Goal: Check status: Check status

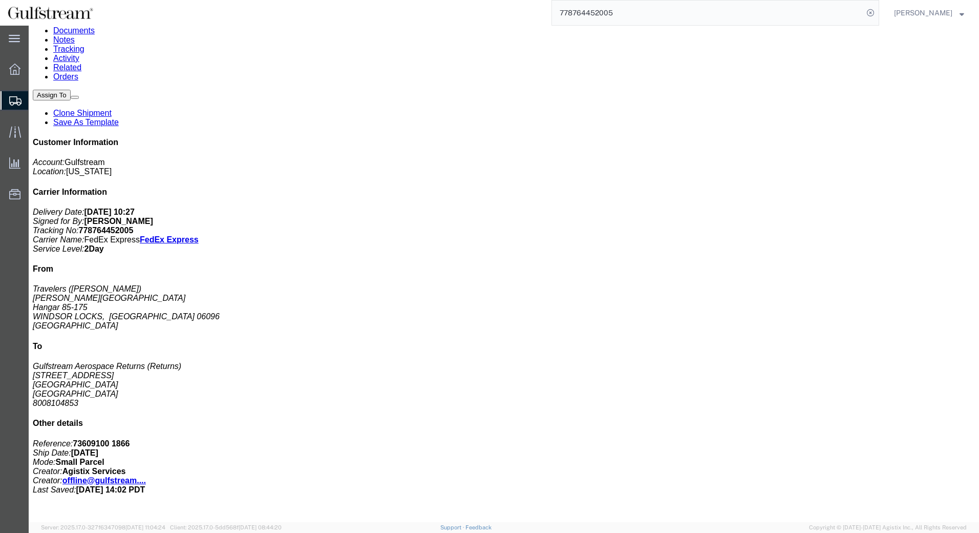
scroll to position [108, 0]
click at [878, 10] on icon at bounding box center [870, 13] width 14 height 14
click at [876, 11] on agx-global-search at bounding box center [715, 13] width 328 height 26
click at [877, 12] on icon at bounding box center [870, 13] width 14 height 14
click at [617, 8] on input "search" at bounding box center [707, 13] width 311 height 25
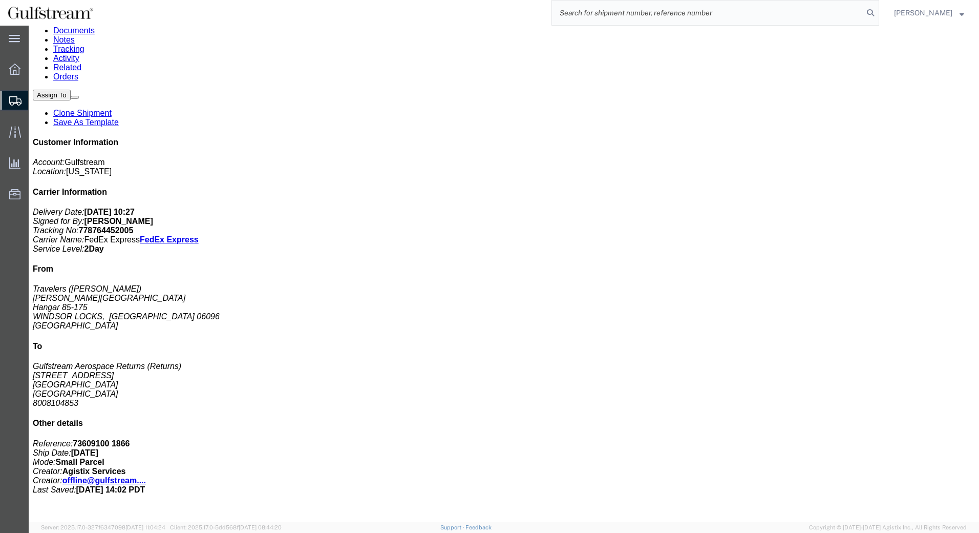
paste input "1152013240"
type input "1152013240"
click at [874, 15] on icon at bounding box center [870, 13] width 14 height 14
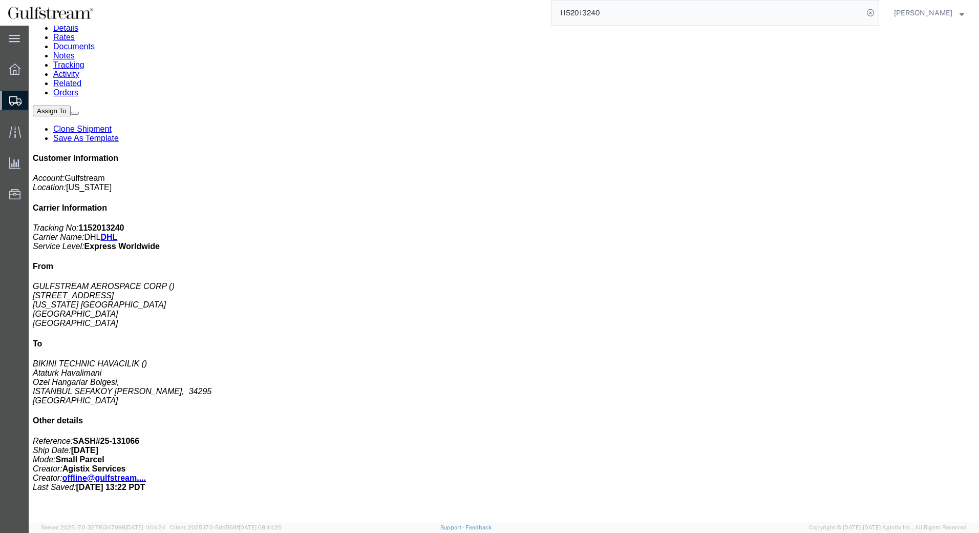
scroll to position [108, 0]
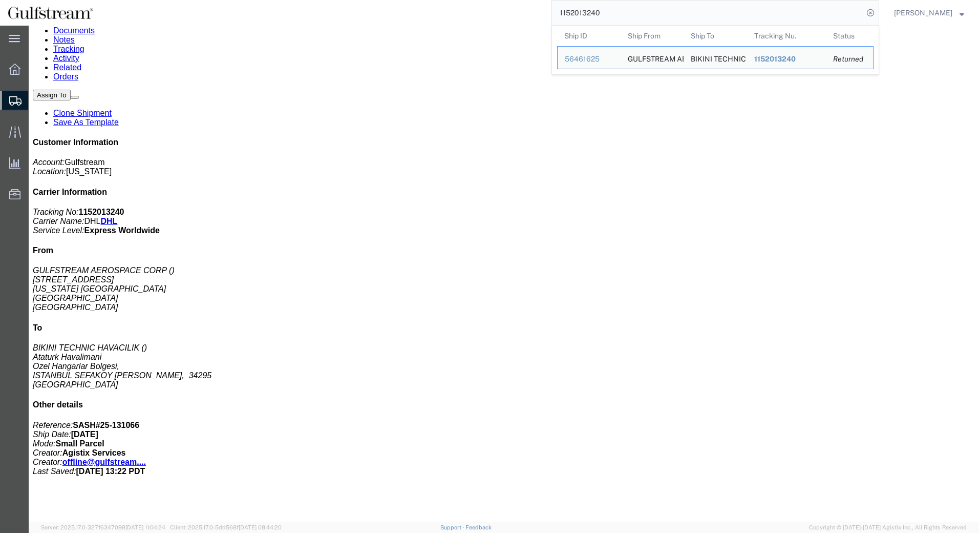
click div "1 Your Packaging Total weight: 32.00 LBS Dimensions: L x W x H IN Devices: BATT…"
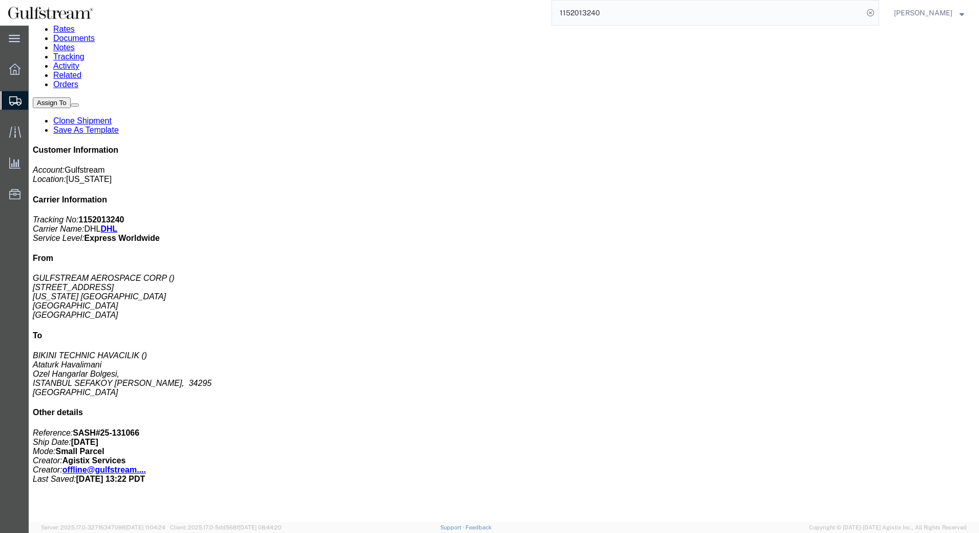
scroll to position [0, 0]
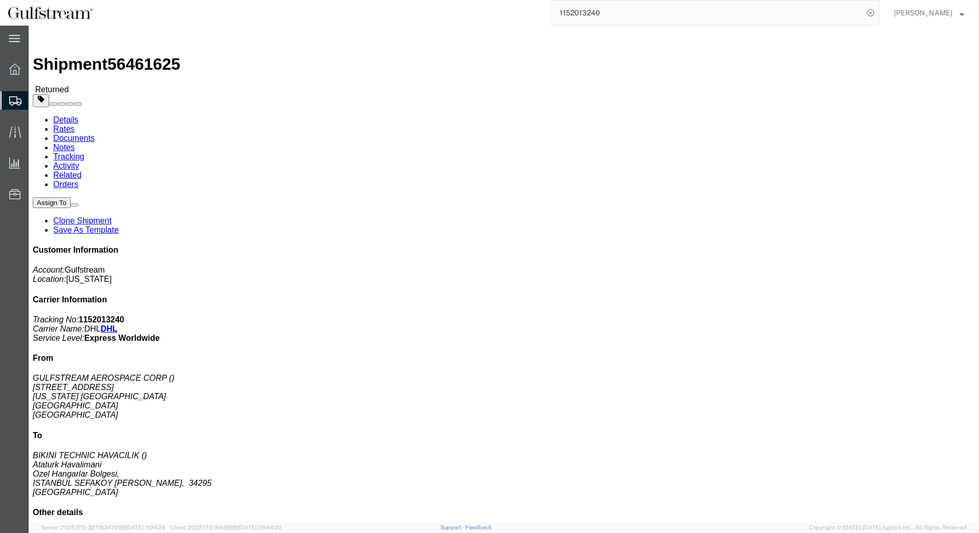
click link "Tracking"
